Goal: Check status: Check status

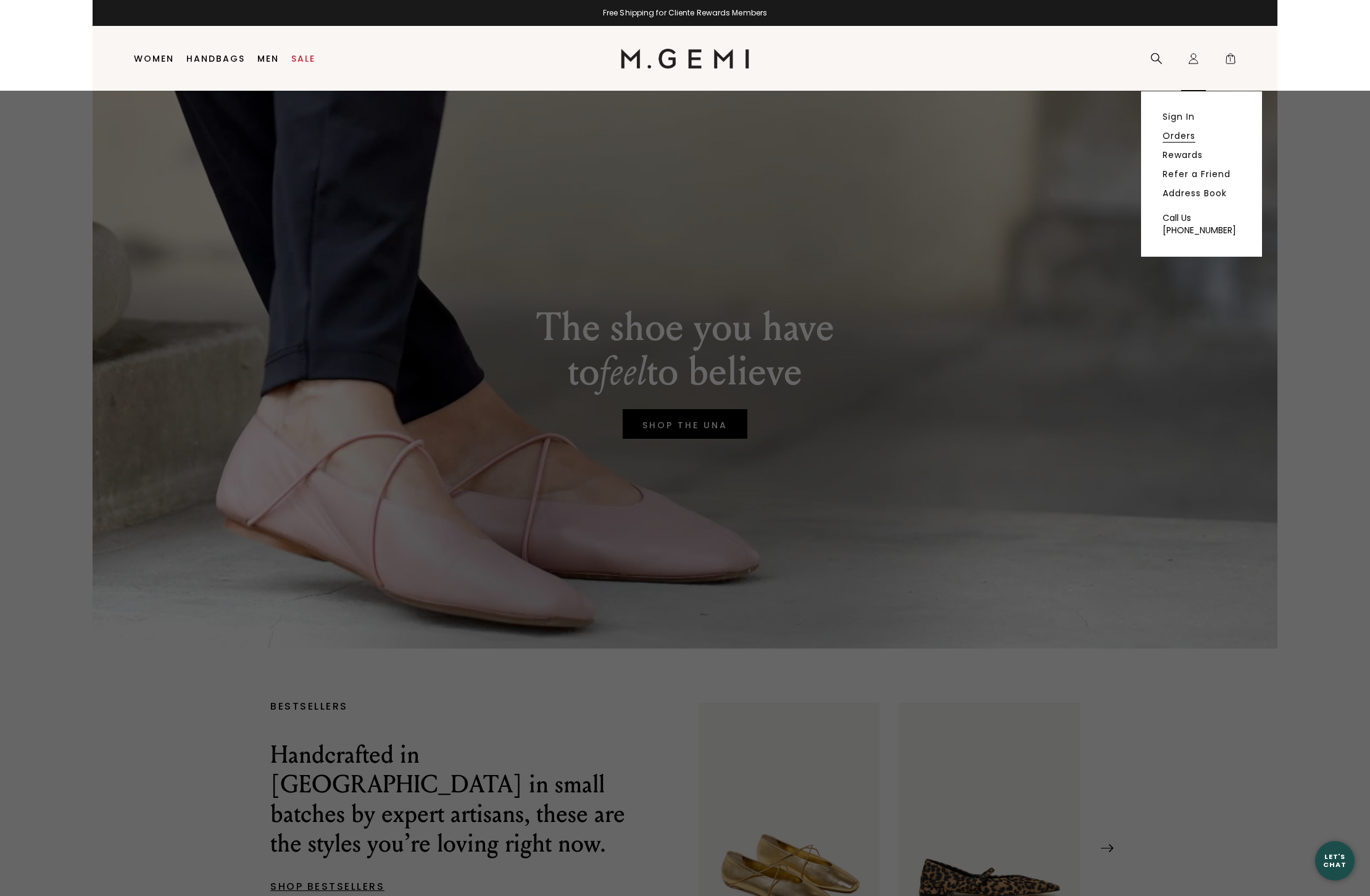
click at [1188, 137] on link "Orders" at bounding box center [1179, 136] width 33 height 11
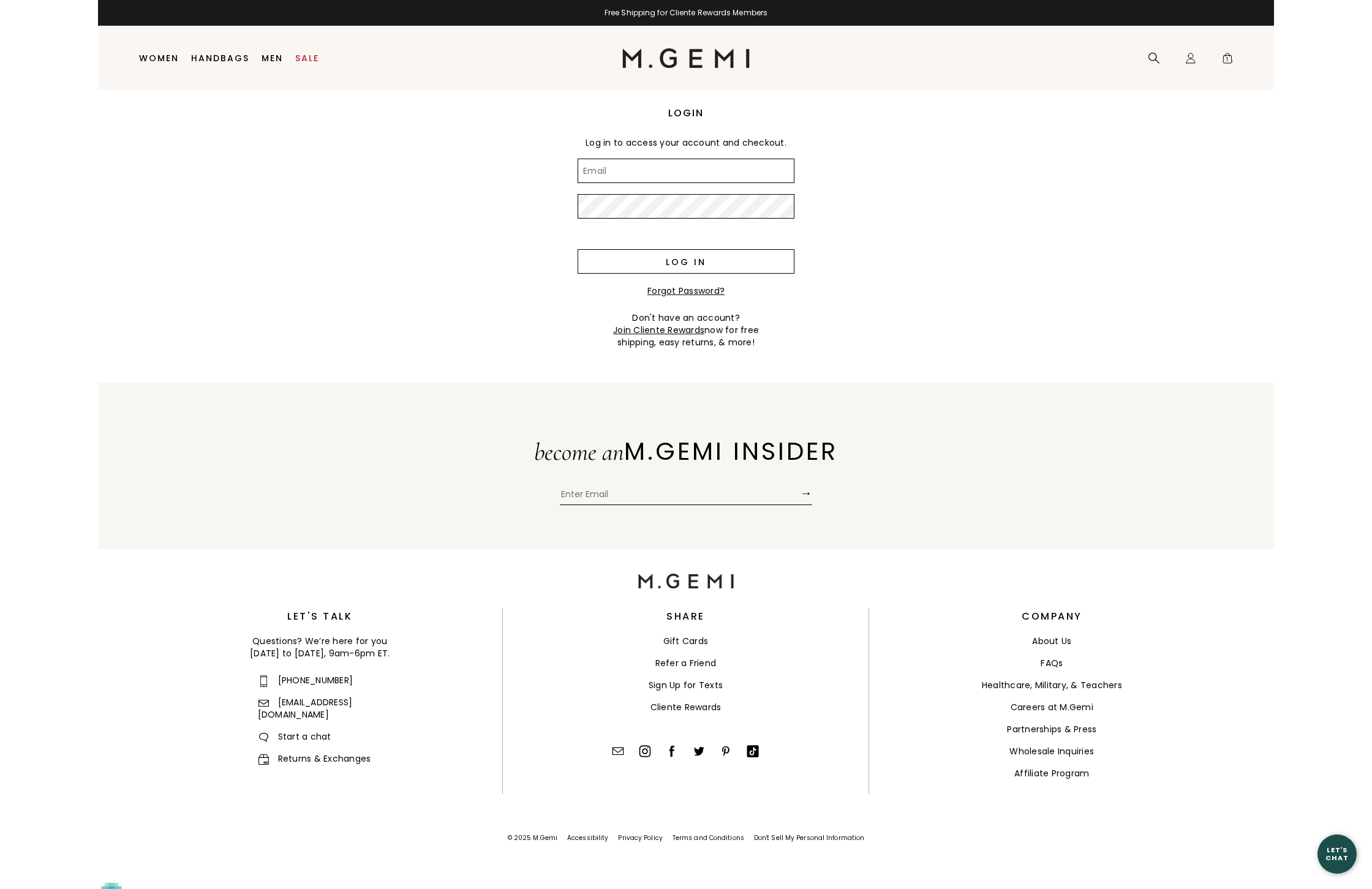
type input "irinao72@gmail.com"
click at [655, 257] on input "Log in" at bounding box center [686, 261] width 217 height 24
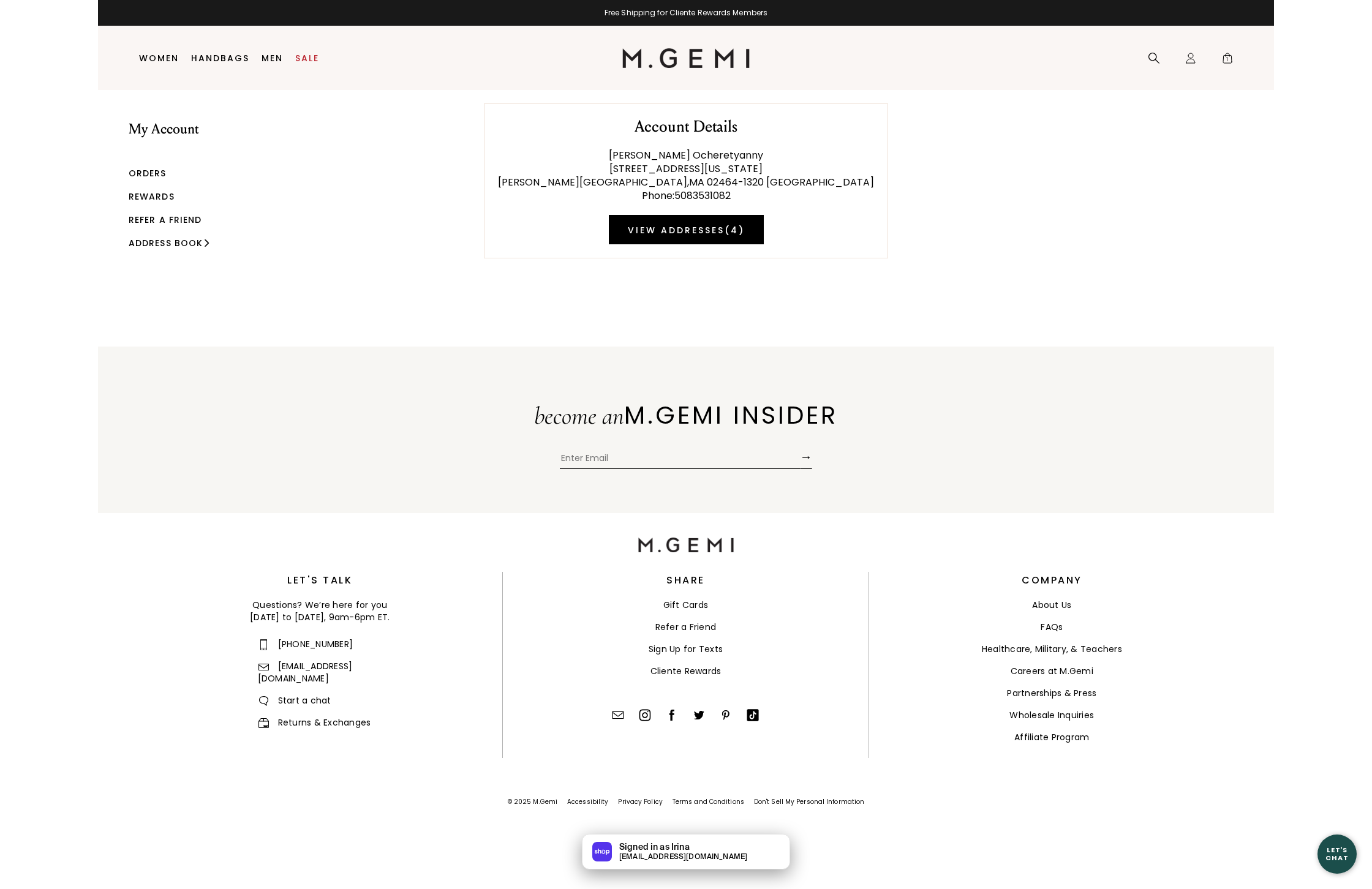
click at [154, 174] on link "Orders" at bounding box center [147, 173] width 38 height 12
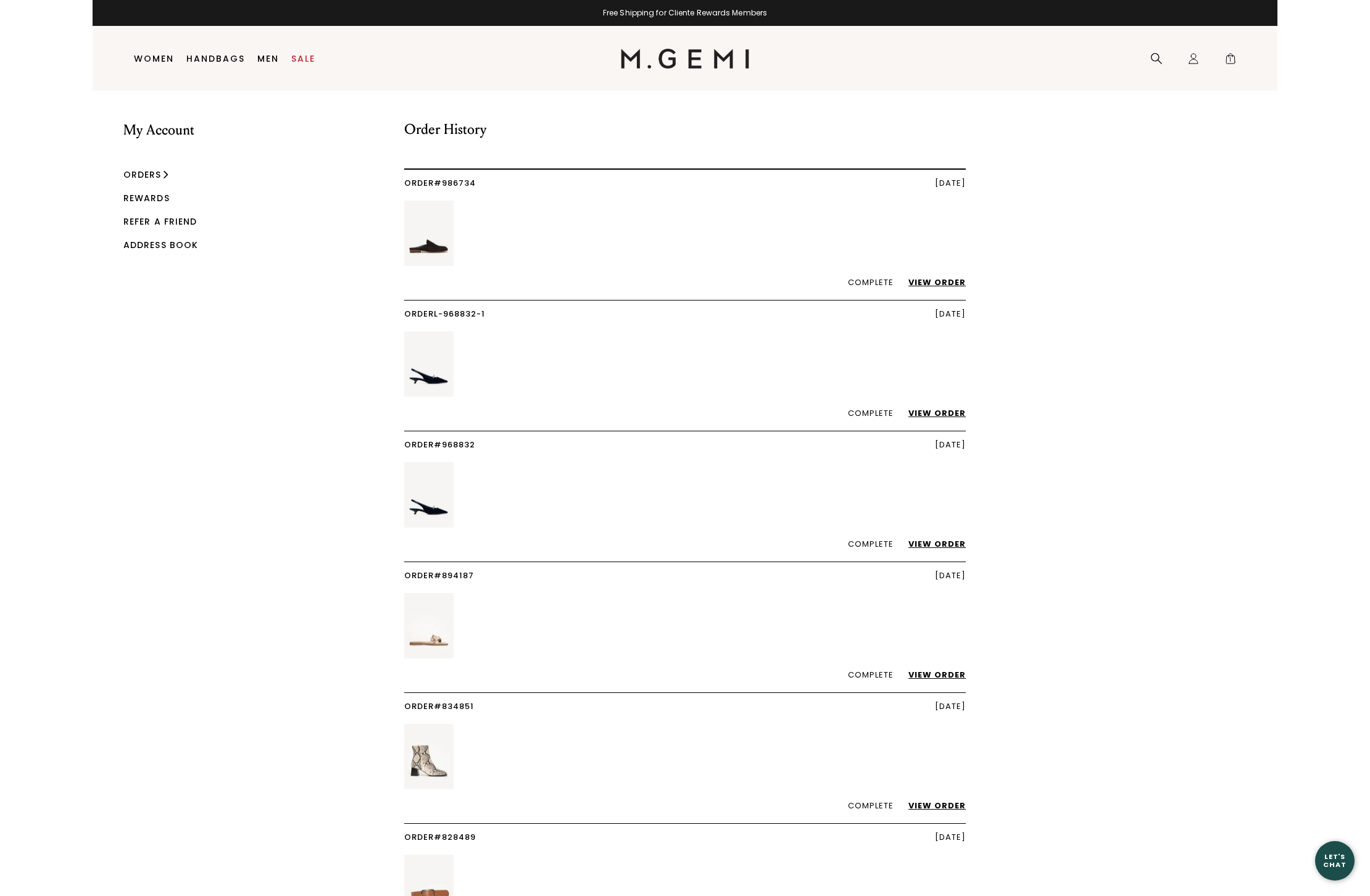
click at [938, 411] on link "View Order" at bounding box center [931, 413] width 70 height 11
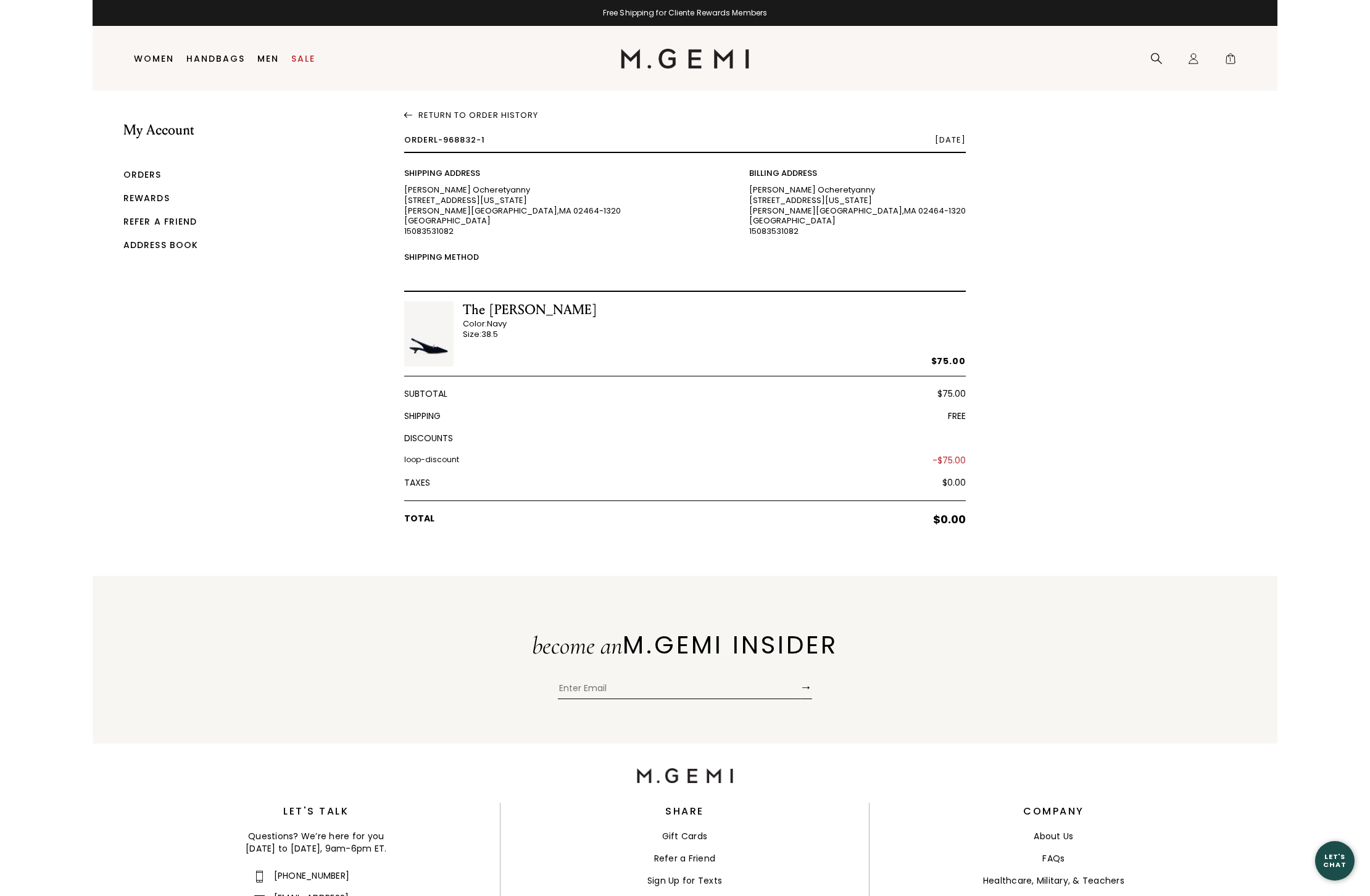
click at [430, 354] on img at bounding box center [428, 333] width 50 height 65
click at [547, 322] on div "The Lunetta Color: Navy Size: 38.5 $75.00" at bounding box center [685, 338] width 562 height 76
click at [501, 341] on div "The Lunetta Color: Navy Size: 38.5" at bounding box center [530, 333] width 135 height 65
drag, startPoint x: 533, startPoint y: 307, endPoint x: 467, endPoint y: 310, distance: 66.1
click at [467, 310] on div "The Lunetta Color: Navy Size: 38.5 $75.00" at bounding box center [685, 338] width 562 height 76
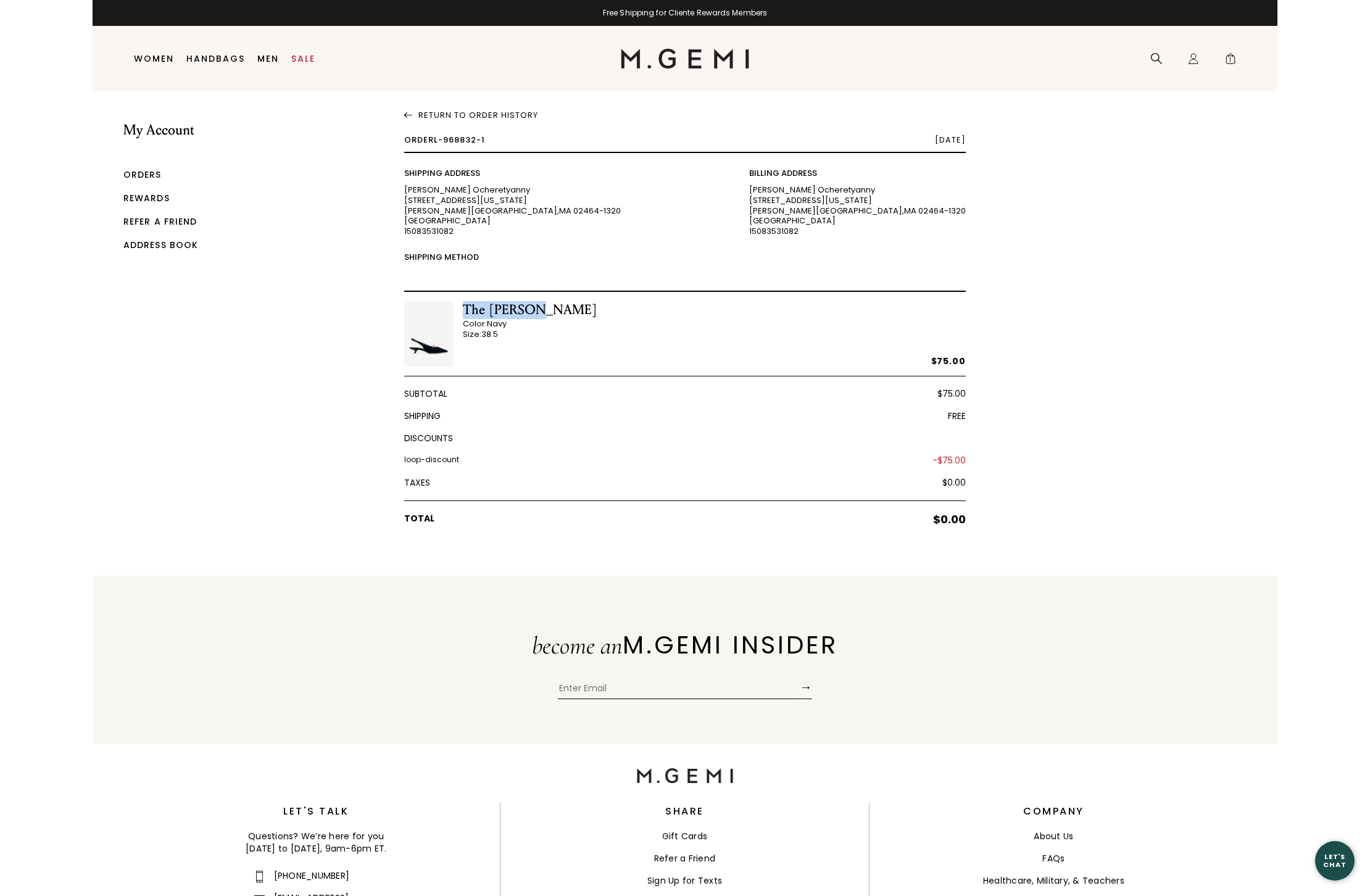
copy div "The Lunetta"
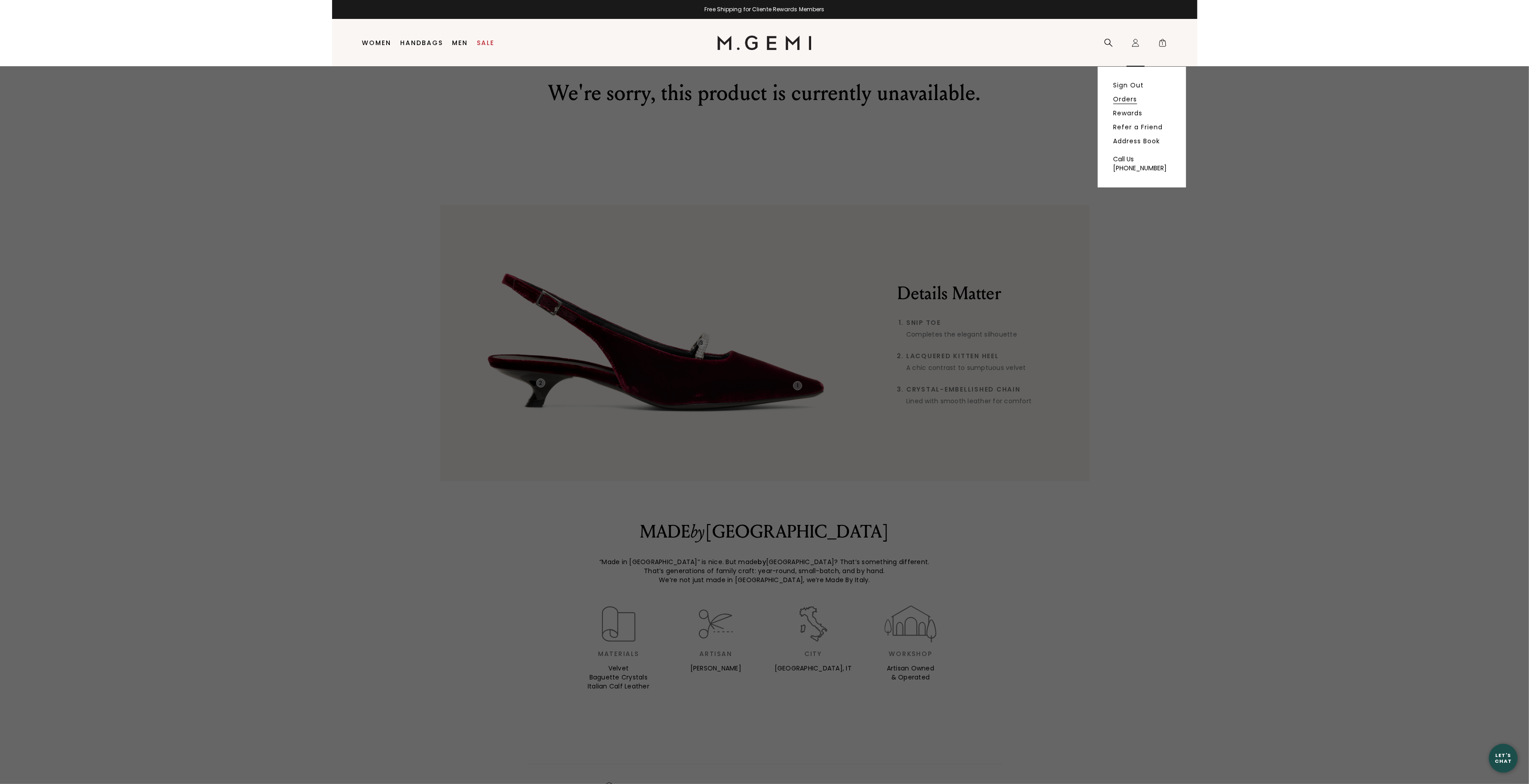
click at [1133, 99] on link "Orders" at bounding box center [1125, 99] width 24 height 8
